Goal: Information Seeking & Learning: Compare options

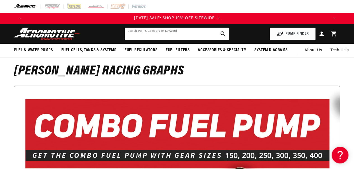
click at [149, 37] on input "text" at bounding box center [177, 34] width 104 height 12
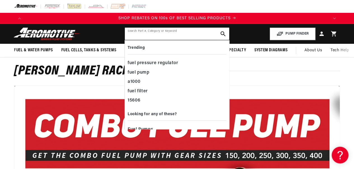
click at [137, 35] on input "text" at bounding box center [177, 34] width 104 height 12
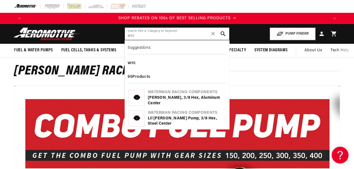
type input "wrc"
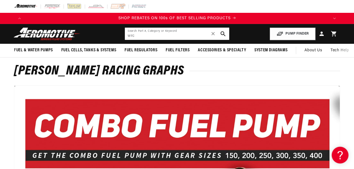
scroll to position [0, 322]
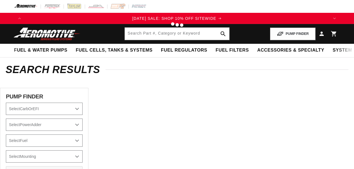
type input "wrc"
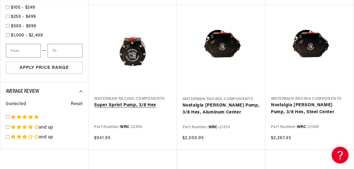
scroll to position [0, 303]
click at [125, 104] on link "Super Sprint Pump, 3/8 Hex" at bounding box center [132, 105] width 77 height 7
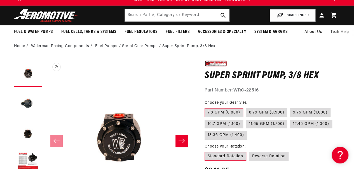
scroll to position [0, 303]
click at [219, 110] on label "7.8 GPM (0.800)" at bounding box center [223, 113] width 39 height 9
click at [206, 108] on input "7.8 GPM (0.800)" at bounding box center [206, 107] width 0 height 0
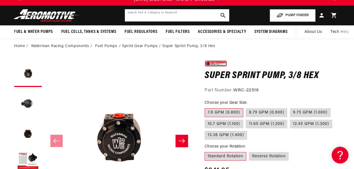
click at [139, 17] on input "text" at bounding box center [177, 15] width 104 height 12
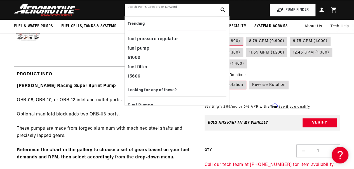
scroll to position [130, 0]
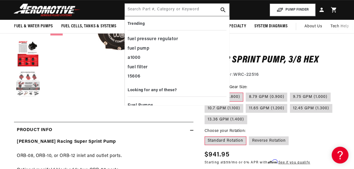
click at [29, 89] on button "Load image 5 in gallery view" at bounding box center [28, 84] width 28 height 28
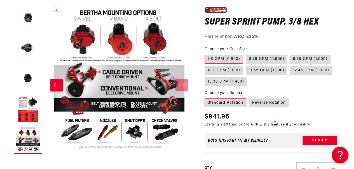
scroll to position [0, 607]
drag, startPoint x: 103, startPoint y: 93, endPoint x: 128, endPoint y: 93, distance: 24.9
click at [45, 152] on button "Open media 5 in modal" at bounding box center [45, 152] width 0 height 0
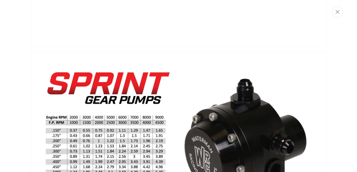
scroll to position [0, 0]
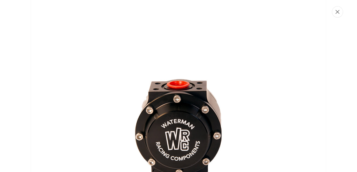
click at [334, 11] on button "Close" at bounding box center [336, 11] width 11 height 11
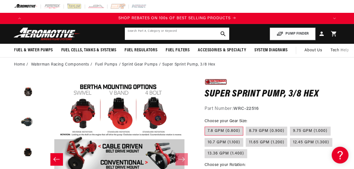
click at [130, 37] on input "text" at bounding box center [177, 34] width 104 height 12
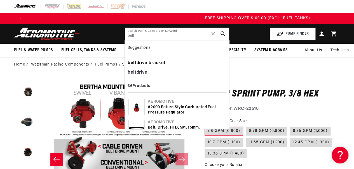
type input "belt"
click at [154, 64] on div "belt drive bracket" at bounding box center [177, 64] width 99 height 10
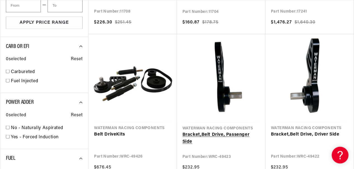
scroll to position [0, 303]
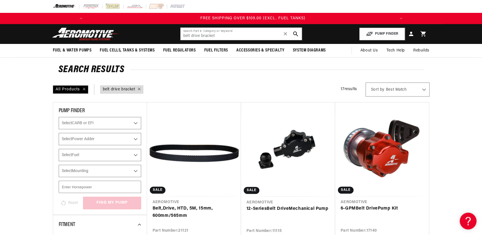
scroll to position [0, 634]
drag, startPoint x: 188, startPoint y: 36, endPoint x: 142, endPoint y: 37, distance: 46.1
click at [142, 37] on header "Fuel & Water Pumps Back In-Tank In-Line Fuel Pumps" at bounding box center [241, 34] width 405 height 20
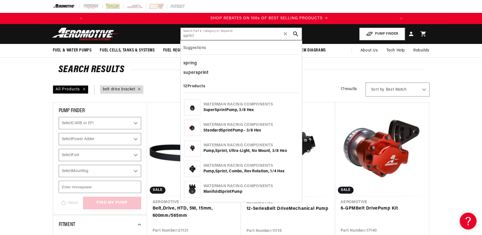
scroll to position [0, 317]
type input "sprint"
click at [192, 109] on img at bounding box center [193, 108] width 16 height 16
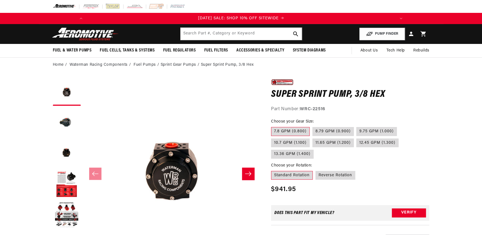
click at [289, 130] on label "7.8 GPM (0.800)" at bounding box center [290, 131] width 39 height 9
click at [273, 126] on input "7.8 GPM (0.800)" at bounding box center [273, 126] width 0 height 0
click at [341, 174] on label "Reverse Rotation" at bounding box center [336, 175] width 40 height 9
click at [316, 170] on input "Reverse Rotation" at bounding box center [316, 170] width 0 height 0
radio input "true"
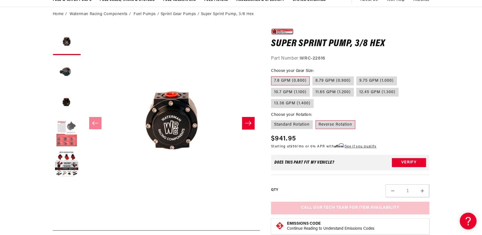
scroll to position [0, 634]
click at [67, 138] on button "Load image 4 in gallery view" at bounding box center [67, 133] width 28 height 28
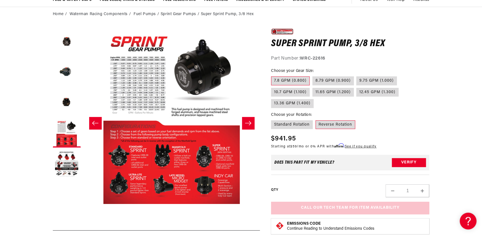
scroll to position [0, 0]
click at [249, 126] on button "Slide right" at bounding box center [248, 123] width 12 height 12
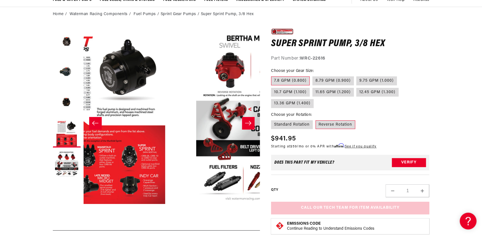
scroll to position [0, 706]
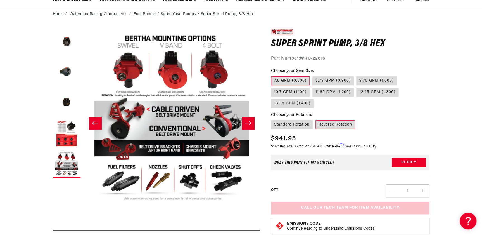
click at [249, 126] on button "Slide right" at bounding box center [248, 123] width 12 height 12
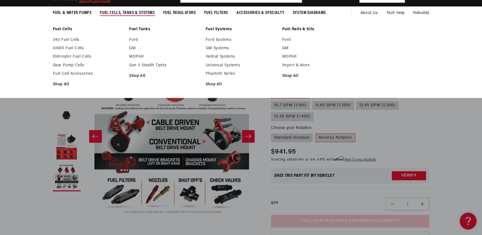
scroll to position [25, 0]
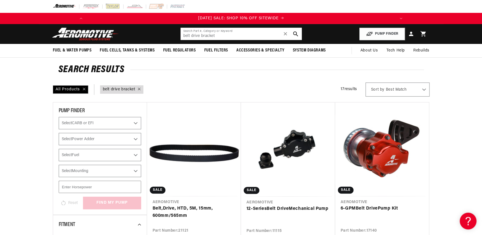
drag, startPoint x: 185, startPoint y: 37, endPoint x: 158, endPoint y: 35, distance: 26.9
click at [170, 37] on header "Fuel & Water Pumps Back In-Tank In-Line Fuel Pumps" at bounding box center [241, 34] width 405 height 20
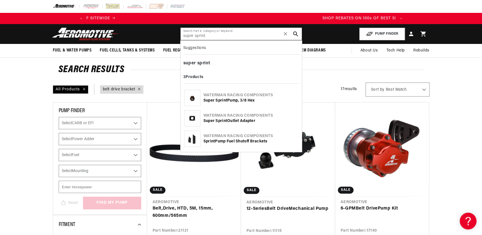
scroll to position [0, 47]
type input "super sprint"
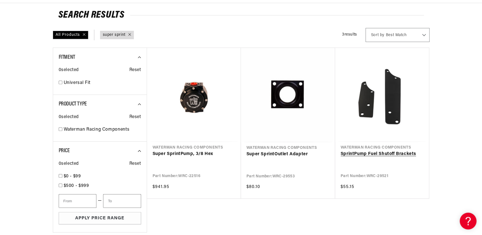
scroll to position [102, 0]
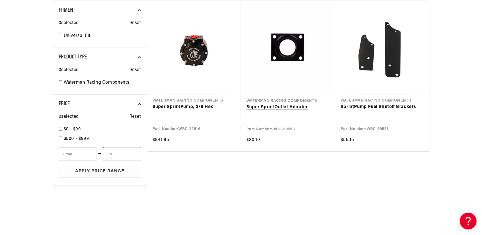
drag, startPoint x: 290, startPoint y: 105, endPoint x: 313, endPoint y: 111, distance: 23.5
click at [290, 105] on link "Super Sprint Outlet Adapter" at bounding box center [288, 107] width 83 height 7
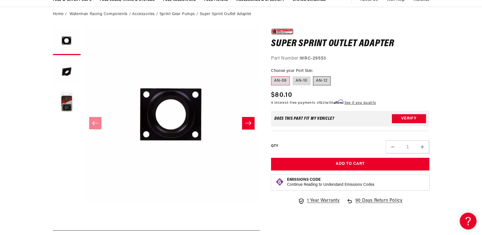
scroll to position [0, 317]
click at [327, 81] on label "AN-12" at bounding box center [322, 80] width 18 height 9
click at [314, 76] on input "AN-12" at bounding box center [313, 75] width 0 height 0
radio input "true"
click at [323, 81] on label "AN-12" at bounding box center [322, 80] width 18 height 9
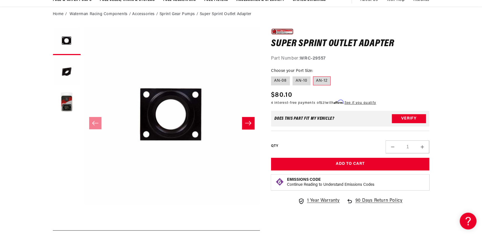
click at [314, 76] on input "AN-12" at bounding box center [313, 75] width 0 height 0
click at [299, 83] on label "AN-10" at bounding box center [302, 80] width 18 height 9
click at [293, 76] on input "AN-10" at bounding box center [293, 75] width 0 height 0
radio input "true"
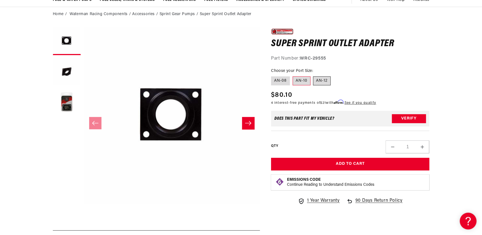
click at [322, 84] on label "AN-12" at bounding box center [322, 80] width 18 height 9
click at [314, 76] on input "AN-12" at bounding box center [313, 75] width 0 height 0
radio input "true"
click at [299, 82] on label "AN-10" at bounding box center [302, 80] width 18 height 9
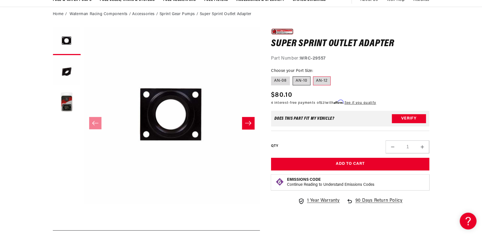
click at [293, 76] on input "AN-10" at bounding box center [293, 75] width 0 height 0
radio input "true"
click at [246, 126] on button "Slide right" at bounding box center [248, 123] width 12 height 12
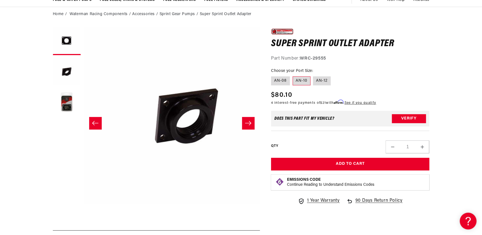
scroll to position [0, 176]
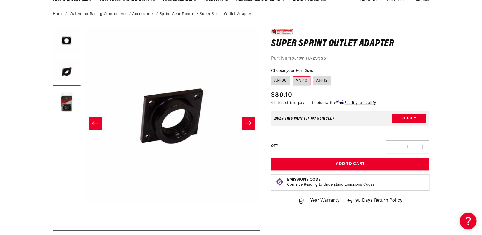
click at [247, 126] on button "Slide right" at bounding box center [248, 123] width 12 height 12
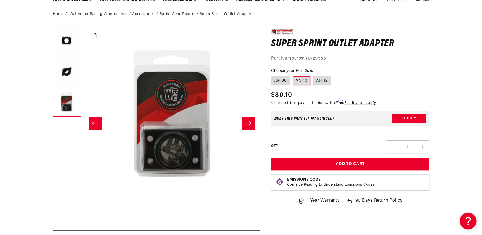
scroll to position [0, 179]
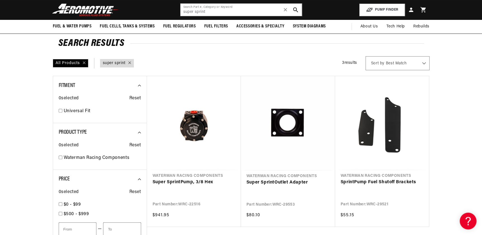
scroll to position [25, 0]
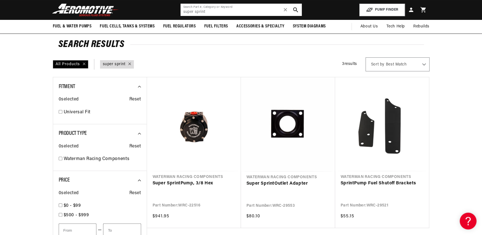
click at [213, 11] on input "super sprint" at bounding box center [241, 10] width 121 height 12
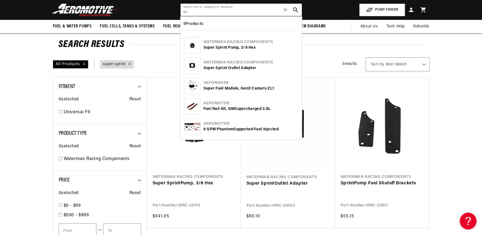
type input "s"
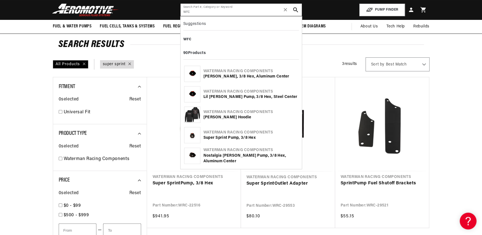
type input "wrc"
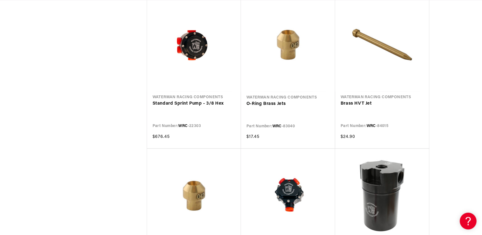
scroll to position [0, 634]
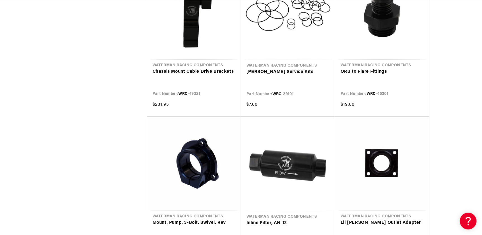
scroll to position [0, 53]
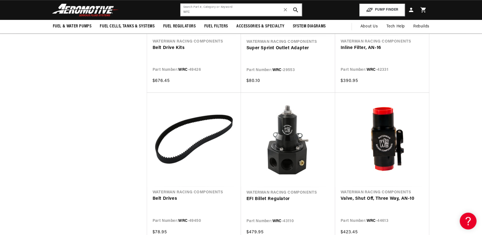
scroll to position [1322, 0]
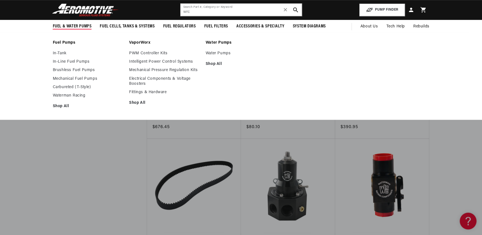
click at [63, 25] on span "Fuel & Water Pumps" at bounding box center [72, 26] width 39 height 6
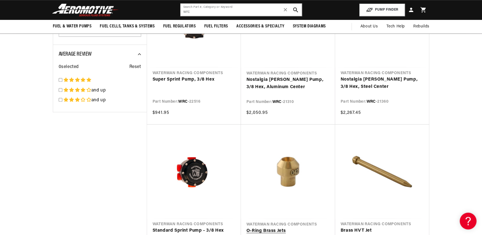
scroll to position [0, 317]
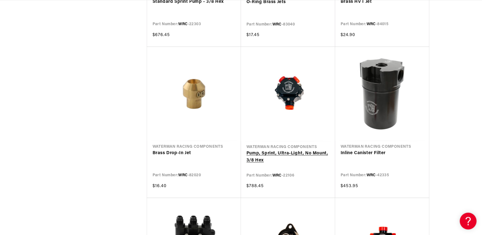
click at [289, 154] on link "Pump, Sprint, Ultra-Light, No Mount, 3/8 Hex" at bounding box center [288, 157] width 83 height 14
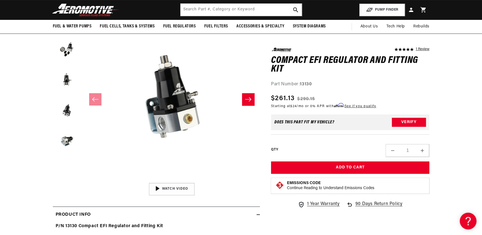
scroll to position [0, 634]
click at [196, 9] on input "text" at bounding box center [241, 10] width 121 height 12
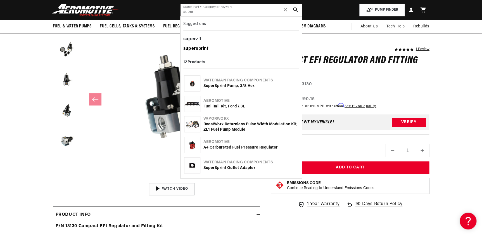
scroll to position [0, 317]
type input "super"
click at [206, 48] on div "super sprint" at bounding box center [241, 49] width 116 height 10
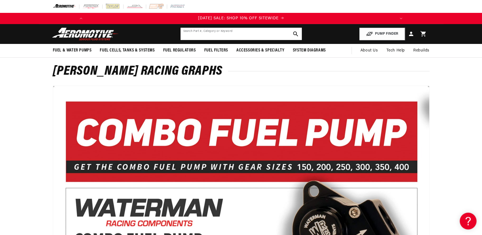
click at [190, 35] on input "text" at bounding box center [241, 34] width 121 height 12
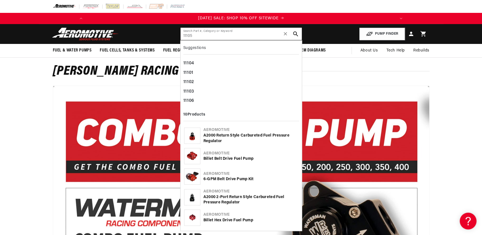
type input "11105"
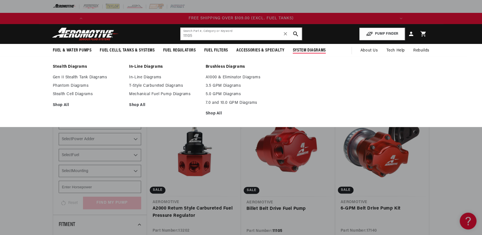
scroll to position [0, 634]
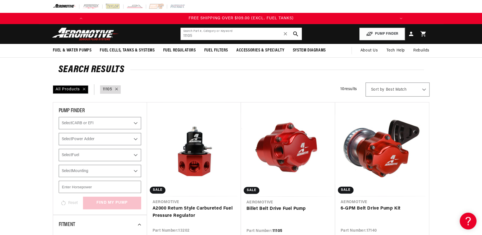
click at [202, 36] on input "11105" at bounding box center [241, 34] width 121 height 12
drag, startPoint x: 195, startPoint y: 33, endPoint x: 157, endPoint y: 35, distance: 38.1
click at [168, 36] on header "Fuel & Water Pumps Back In-Tank In-Line Fuel Pumps" at bounding box center [241, 34] width 405 height 20
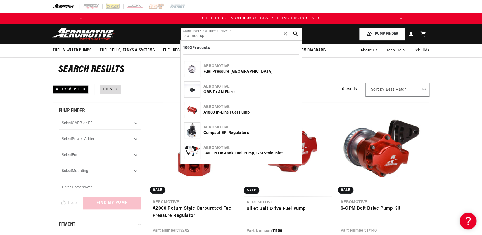
scroll to position [0, 317]
type input "pro mod sprint"
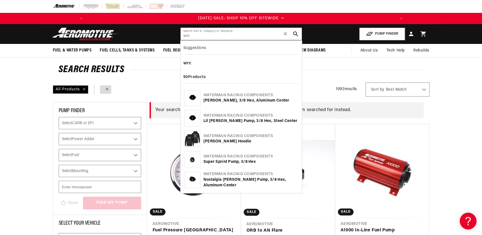
click at [209, 33] on input "wrc" at bounding box center [241, 34] width 121 height 12
type input "w"
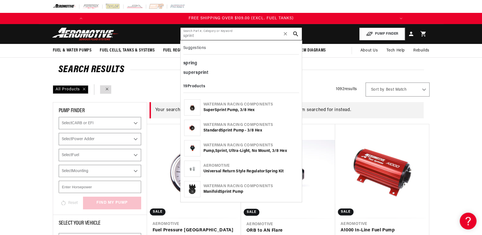
scroll to position [0, 634]
type input "sprint"
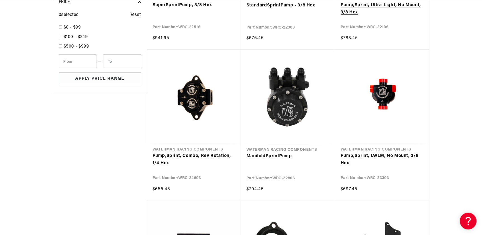
scroll to position [229, 0]
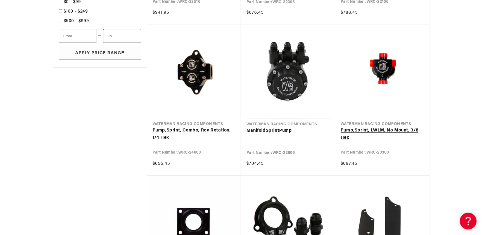
click at [381, 127] on link "Pump, Sprint , LWLM, No Mount, 3/8 Hex" at bounding box center [382, 134] width 83 height 14
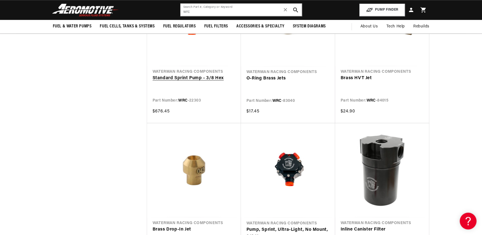
scroll to position [356, 0]
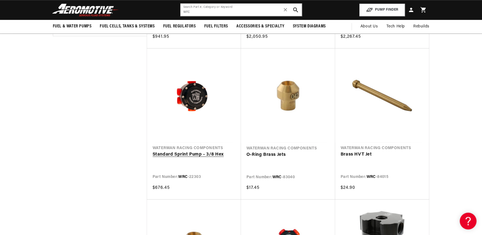
click at [188, 151] on link "Standard Sprint Pump - 3/8 Hex" at bounding box center [194, 154] width 83 height 7
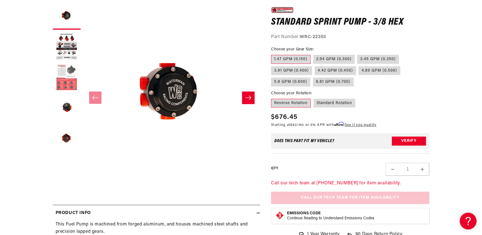
scroll to position [0, 317]
click at [67, 109] on button "Load image 4 in gallery view" at bounding box center [67, 108] width 28 height 28
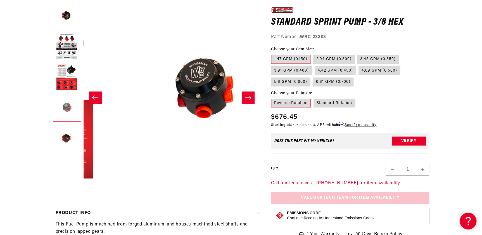
scroll to position [0, 530]
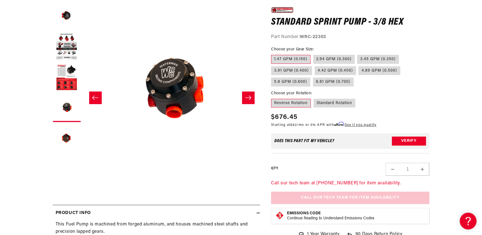
click at [100, 100] on button "Slide left" at bounding box center [95, 97] width 12 height 12
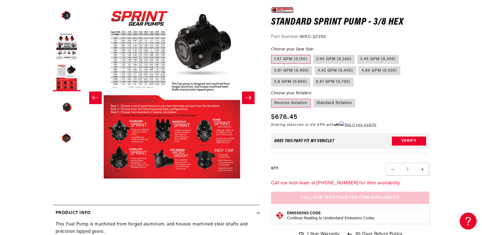
scroll to position [0, 317]
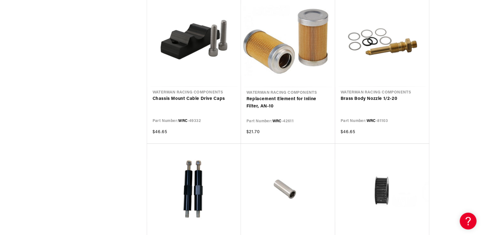
scroll to position [0, 25]
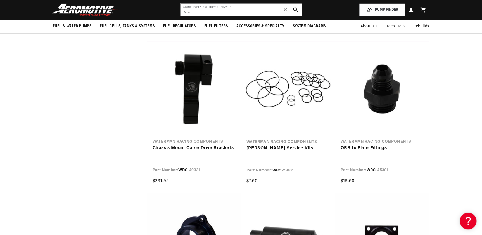
scroll to position [0, 342]
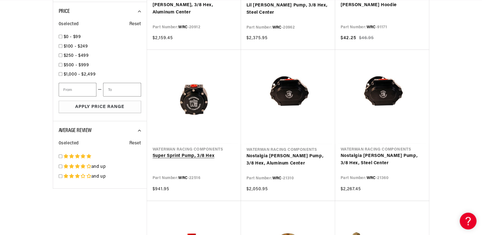
click at [192, 152] on link "Super Sprint Pump, 3/8 Hex" at bounding box center [194, 155] width 83 height 7
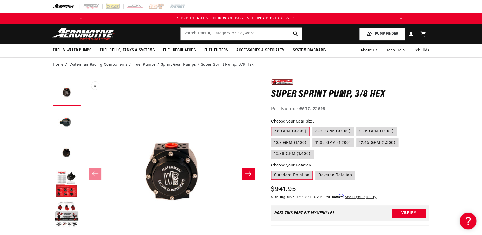
scroll to position [0, 317]
click at [64, 216] on button "Load image 5 in gallery view" at bounding box center [67, 215] width 28 height 28
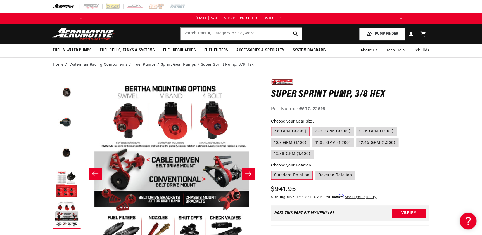
scroll to position [0, 0]
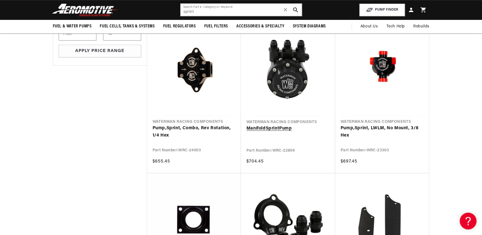
scroll to position [229, 0]
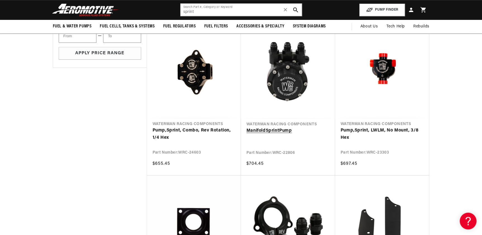
click at [289, 127] on link "Manifold Sprint Pump" at bounding box center [288, 130] width 83 height 7
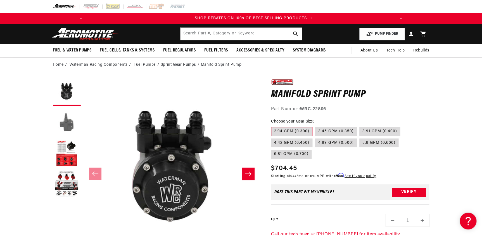
scroll to position [0, 317]
click at [65, 126] on button "Load image 2 in gallery view" at bounding box center [67, 123] width 28 height 28
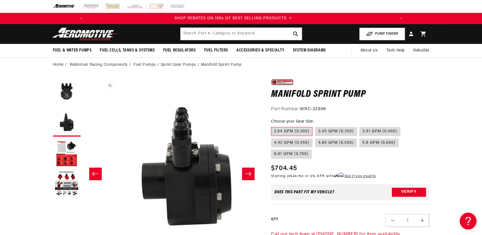
scroll to position [0, 176]
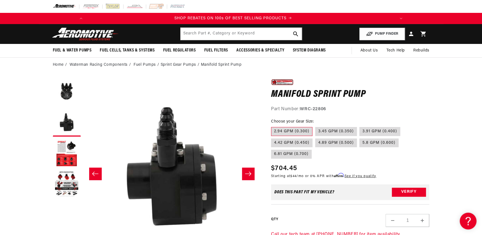
click at [244, 170] on button "Slide right" at bounding box center [248, 174] width 12 height 12
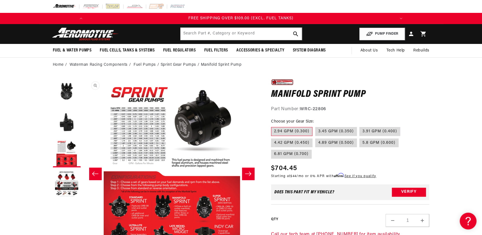
scroll to position [0, 634]
click at [63, 123] on button "Load image 2 in gallery view" at bounding box center [67, 123] width 28 height 28
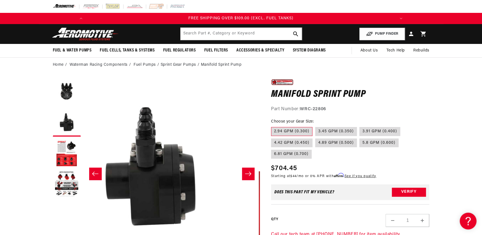
scroll to position [0, 176]
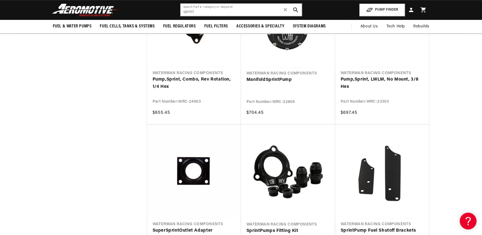
scroll to position [203, 0]
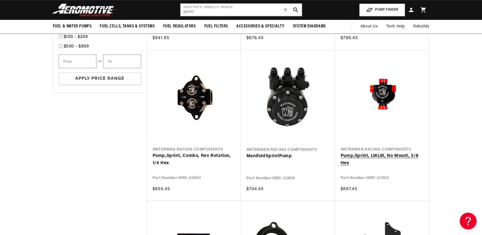
click at [382, 152] on link "Pump, Sprint , LWLM, No Mount, 3/8 Hex" at bounding box center [382, 159] width 83 height 14
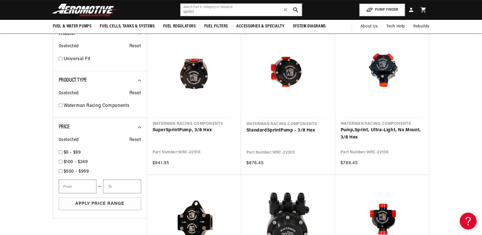
scroll to position [51, 0]
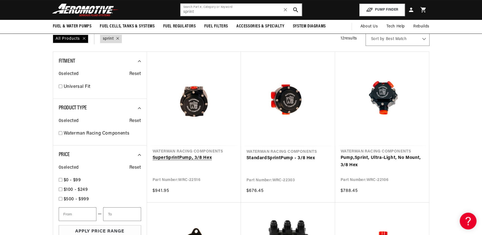
click at [191, 154] on link "Super Sprint Pump, 3/8 Hex" at bounding box center [194, 157] width 83 height 7
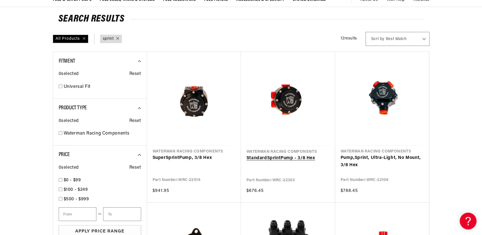
click at [289, 155] on link "Standard Sprint Pump - 3/8 Hex" at bounding box center [288, 158] width 83 height 7
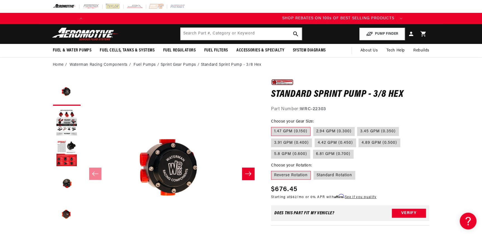
scroll to position [0, 317]
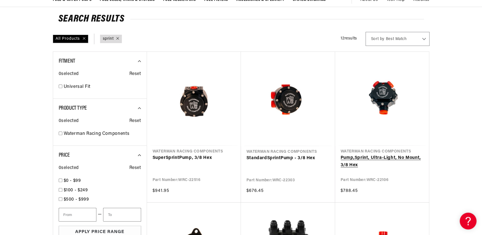
click at [380, 154] on link "Pump, Sprint , Ultra-Light, No Mount, 3/8 Hex" at bounding box center [382, 161] width 83 height 14
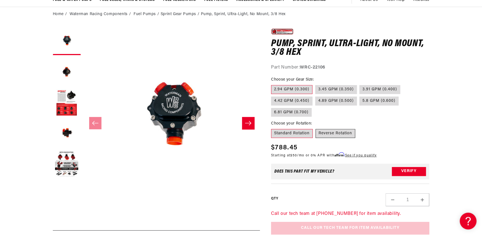
scroll to position [0, 634]
click at [330, 134] on label "Reverse Rotation" at bounding box center [336, 133] width 40 height 9
click at [316, 128] on input "Reverse Rotation" at bounding box center [316, 128] width 0 height 0
radio input "true"
click at [294, 112] on label "6.81 GPM (0.700)" at bounding box center [291, 112] width 41 height 9
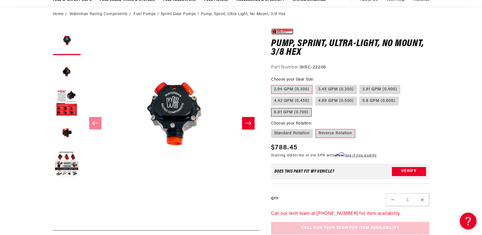
click at [402, 96] on input "6.81 GPM (0.700)" at bounding box center [402, 95] width 0 height 0
radio input "true"
click at [334, 131] on label "Reverse Rotation" at bounding box center [336, 133] width 40 height 9
click at [316, 128] on input "Reverse Rotation" at bounding box center [316, 128] width 0 height 0
click at [68, 134] on button "Load image 4 in gallery view" at bounding box center [67, 133] width 28 height 28
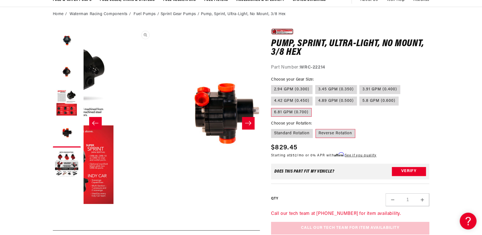
scroll to position [0, 530]
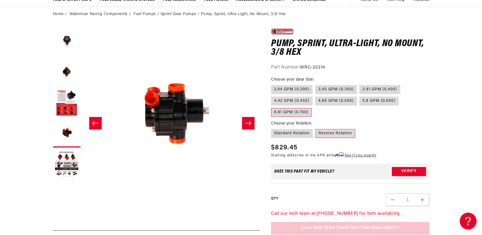
click at [251, 122] on icon "Slide right" at bounding box center [248, 123] width 7 height 6
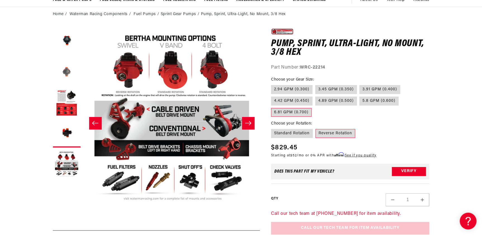
scroll to position [0, 317]
click at [65, 72] on button "Load image 2 in gallery view" at bounding box center [67, 72] width 28 height 28
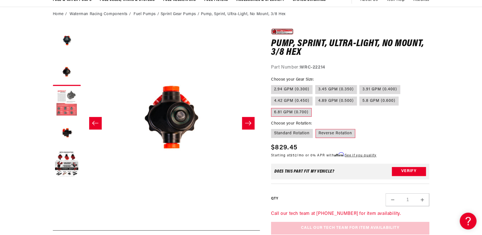
click at [66, 108] on button "Load image 3 in gallery view" at bounding box center [67, 103] width 28 height 28
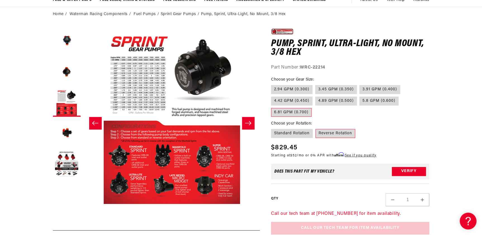
click at [246, 121] on icon "Slide right" at bounding box center [248, 123] width 7 height 6
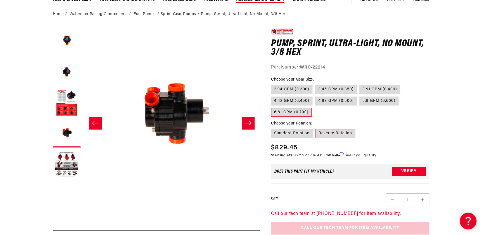
scroll to position [0, 598]
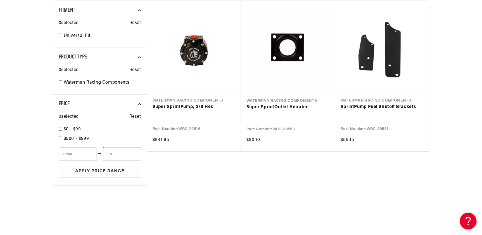
click at [193, 106] on link "Super Sprint Pump, 3/8 Hex" at bounding box center [194, 106] width 83 height 7
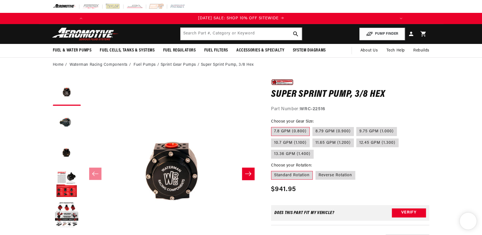
click at [289, 131] on label "7.8 GPM (0.800)" at bounding box center [290, 131] width 39 height 9
click at [273, 126] on input "7.8 GPM (0.800)" at bounding box center [273, 126] width 0 height 0
click at [335, 176] on label "Reverse Rotation" at bounding box center [336, 175] width 40 height 9
click at [316, 170] on input "Reverse Rotation" at bounding box center [316, 170] width 0 height 0
radio input "true"
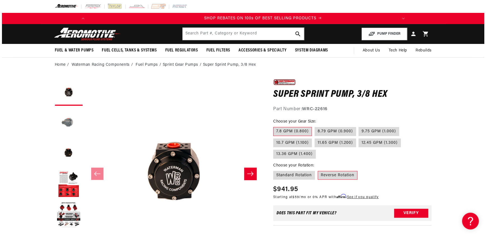
scroll to position [0, 317]
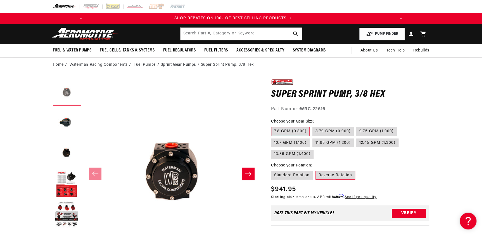
click at [65, 98] on button "Load image 1 in gallery view" at bounding box center [67, 92] width 28 height 28
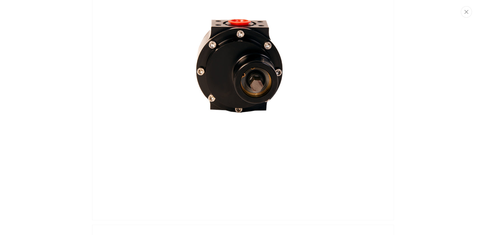
drag, startPoint x: 258, startPoint y: 107, endPoint x: 257, endPoint y: 110, distance: 2.9
click at [257, 108] on img "Media gallery" at bounding box center [243, 69] width 302 height 302
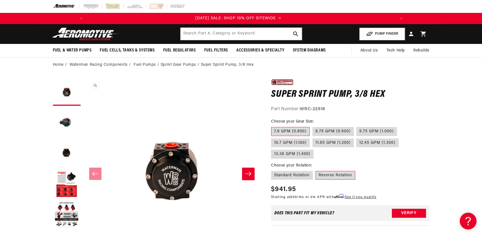
scroll to position [0, 0]
click at [200, 34] on input "text" at bounding box center [241, 34] width 121 height 12
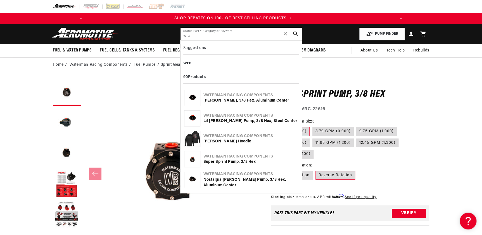
type input "wrc"
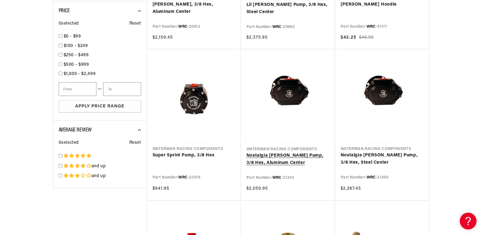
scroll to position [224, 0]
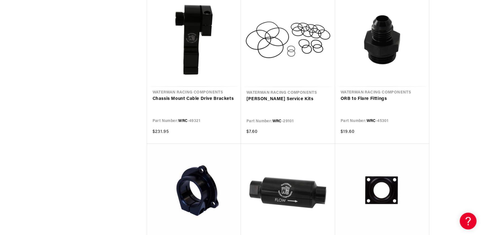
scroll to position [0, 314]
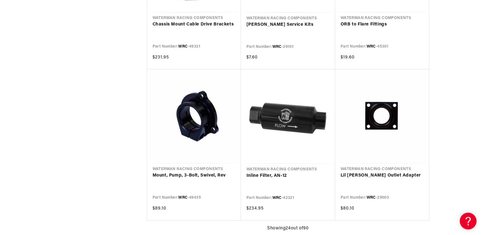
scroll to position [0, 317]
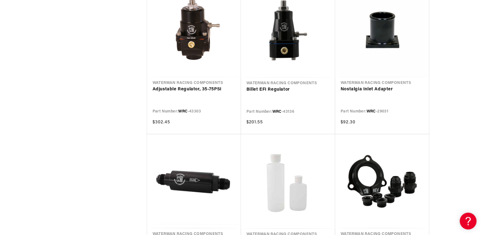
scroll to position [0, 634]
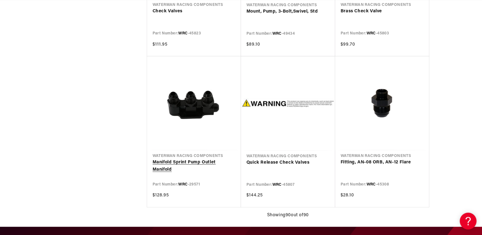
click at [177, 160] on link "Manifold Sprint Pump Outlet Manifold" at bounding box center [194, 166] width 83 height 14
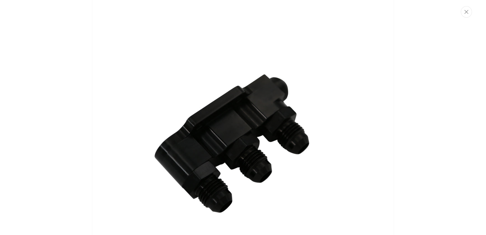
click at [145, 133] on img "Media gallery" at bounding box center [243, 133] width 302 height 302
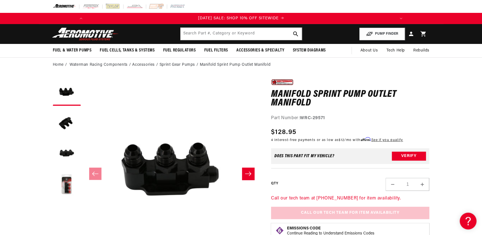
click at [248, 174] on icon "Slide right" at bounding box center [248, 174] width 7 height 6
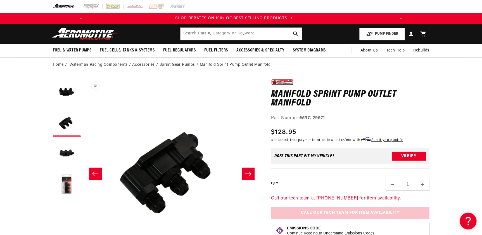
scroll to position [0, 317]
click at [65, 186] on button "Load image 4 in gallery view" at bounding box center [67, 184] width 28 height 28
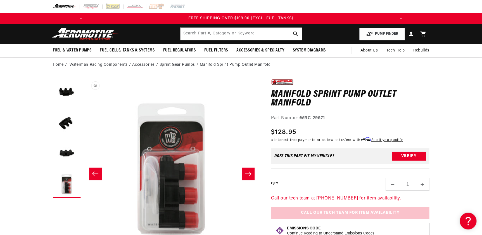
scroll to position [0, 530]
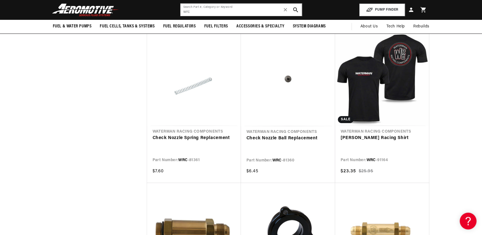
scroll to position [4093, 0]
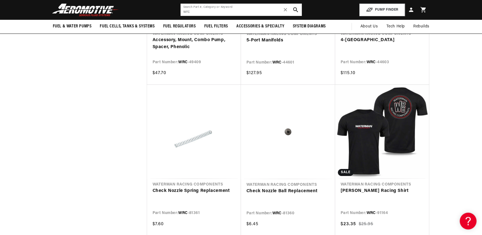
click at [204, 13] on input "wrc" at bounding box center [241, 10] width 121 height 12
type input "w"
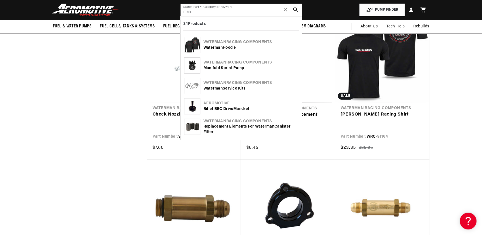
type input "man"
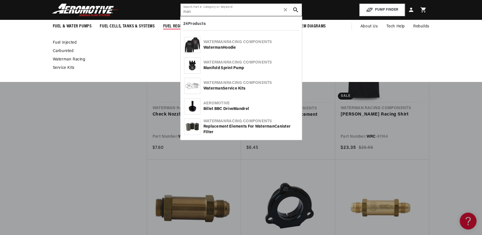
scroll to position [0, 634]
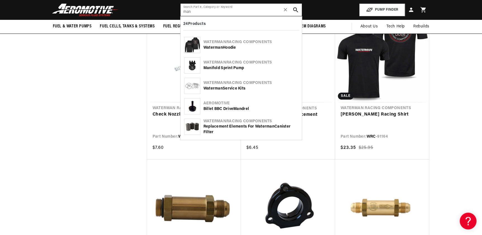
drag, startPoint x: 194, startPoint y: 7, endPoint x: 175, endPoint y: 8, distance: 18.2
click at [178, 8] on header "Fuel & Water Pumps Back In-Tank In-Line Fuel Pumps" at bounding box center [241, 10] width 405 height 20
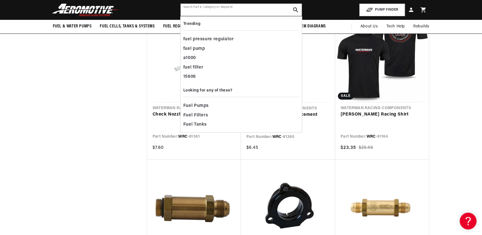
scroll to position [0, 0]
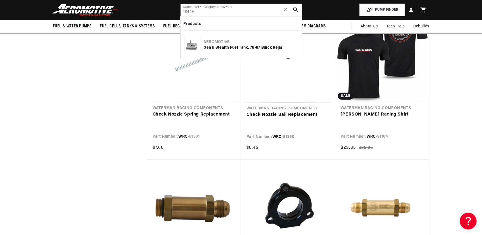
type input "18449"
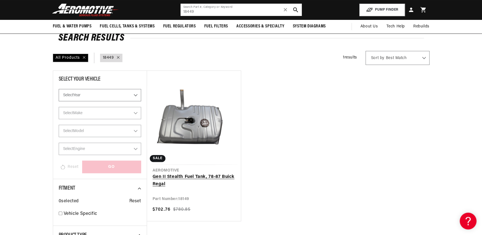
scroll to position [0, 317]
click at [201, 173] on link "Gen II Stealth Fuel Tank, 78-87 Buick Regal" at bounding box center [194, 180] width 83 height 14
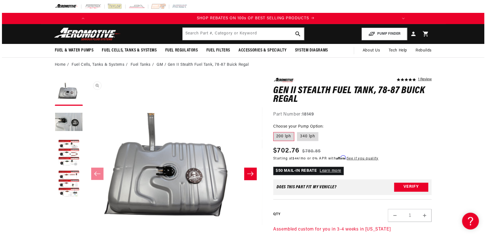
scroll to position [0, 317]
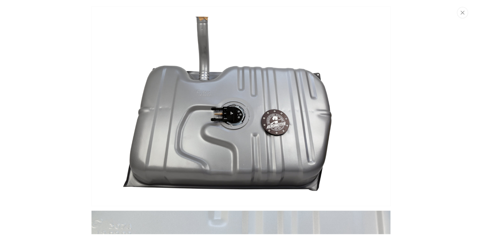
scroll to position [0, 0]
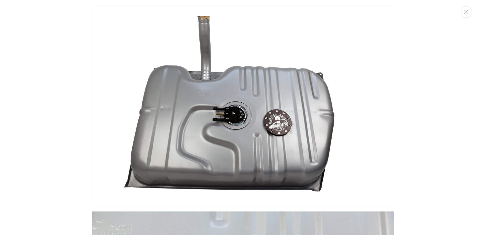
click at [319, 145] on img "Media gallery" at bounding box center [243, 106] width 302 height 201
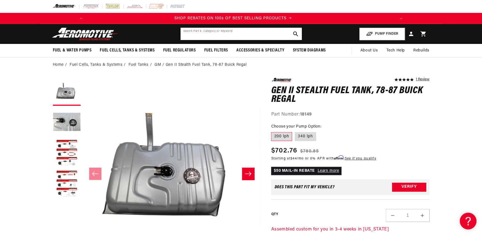
click at [189, 35] on input "text" at bounding box center [241, 34] width 121 height 12
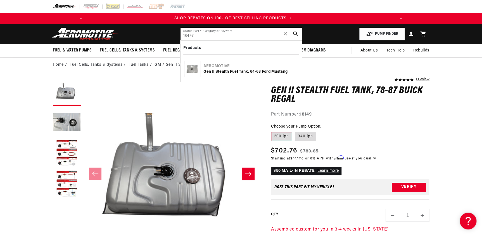
type input "18497"
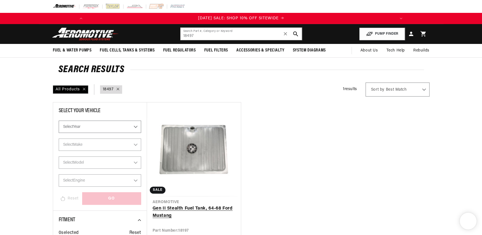
click at [196, 205] on link "Gen II Stealth Fuel Tank, 64-68 Ford Mustang" at bounding box center [194, 212] width 83 height 14
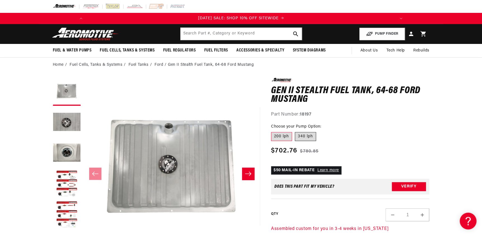
click at [305, 135] on label "340 lph" at bounding box center [305, 136] width 21 height 9
click at [295, 131] on input "340 lph" at bounding box center [295, 131] width 0 height 0
radio input "true"
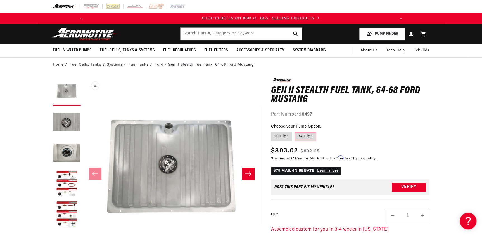
scroll to position [0, 317]
click at [67, 150] on button "Load image 3 in gallery view" at bounding box center [67, 153] width 28 height 28
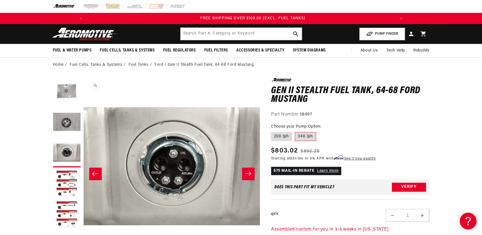
scroll to position [0, 634]
click at [63, 93] on button "Load image 1 in gallery view" at bounding box center [67, 92] width 28 height 28
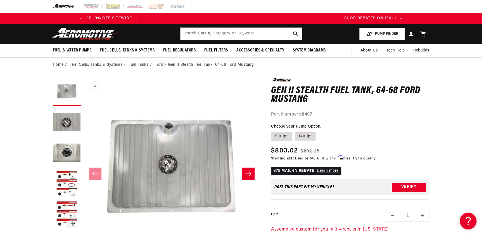
scroll to position [0, 0]
drag, startPoint x: 71, startPoint y: 150, endPoint x: 64, endPoint y: 131, distance: 20.4
click at [70, 150] on button "Load image 3 in gallery view" at bounding box center [67, 153] width 28 height 28
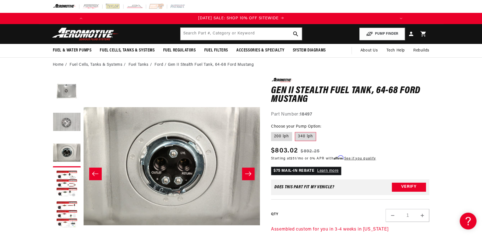
click at [65, 126] on button "Load image 2 in gallery view" at bounding box center [67, 123] width 28 height 28
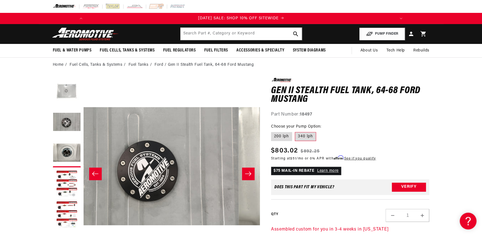
scroll to position [0, 176]
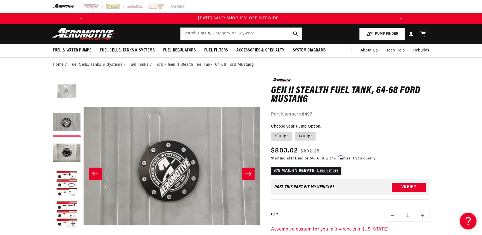
click at [65, 93] on button "Load image 1 in gallery view" at bounding box center [67, 92] width 28 height 28
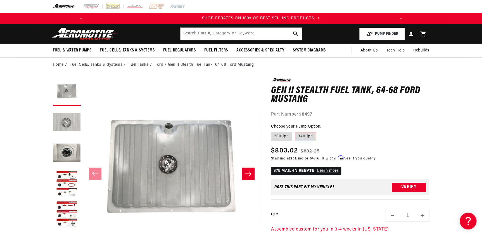
scroll to position [0, 317]
click at [65, 118] on button "Load image 2 in gallery view" at bounding box center [67, 123] width 28 height 28
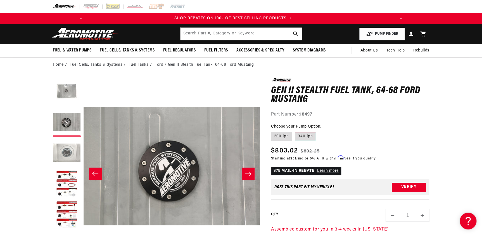
click at [68, 152] on button "Load image 3 in gallery view" at bounding box center [67, 153] width 28 height 28
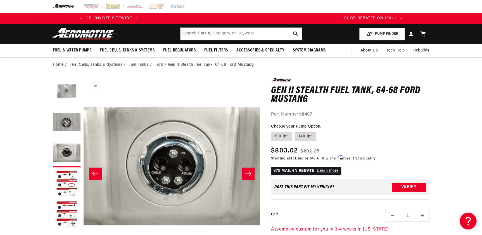
scroll to position [0, 0]
click at [280, 138] on label "200 lph" at bounding box center [281, 136] width 21 height 9
click at [273, 131] on input "200 lph" at bounding box center [273, 131] width 0 height 0
radio input "true"
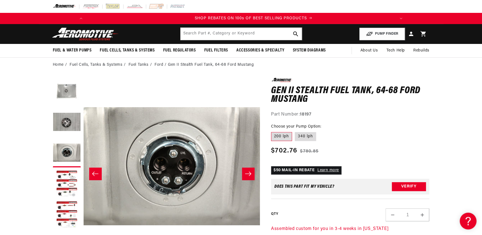
scroll to position [0, 317]
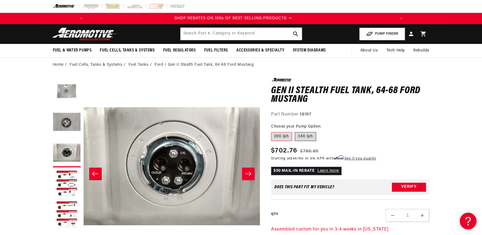
click at [303, 138] on label "340 lph" at bounding box center [305, 136] width 21 height 9
click at [295, 131] on input "340 lph" at bounding box center [295, 131] width 0 height 0
radio input "true"
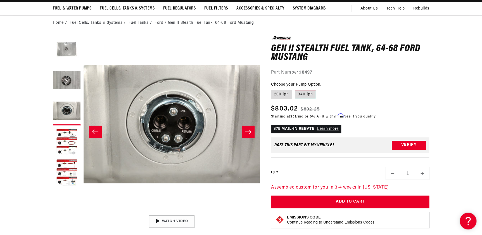
scroll to position [76, 0]
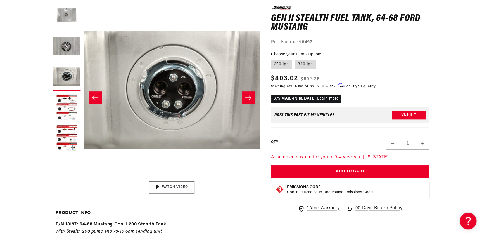
click at [166, 186] on div "01:47" at bounding box center [171, 188] width 85 height 48
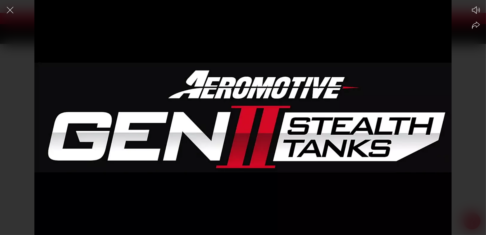
scroll to position [0, 0]
click at [236, 152] on div at bounding box center [243, 127] width 486 height 215
click at [247, 118] on circle at bounding box center [243, 118] width 22 height 22
